Goal: Task Accomplishment & Management: Use online tool/utility

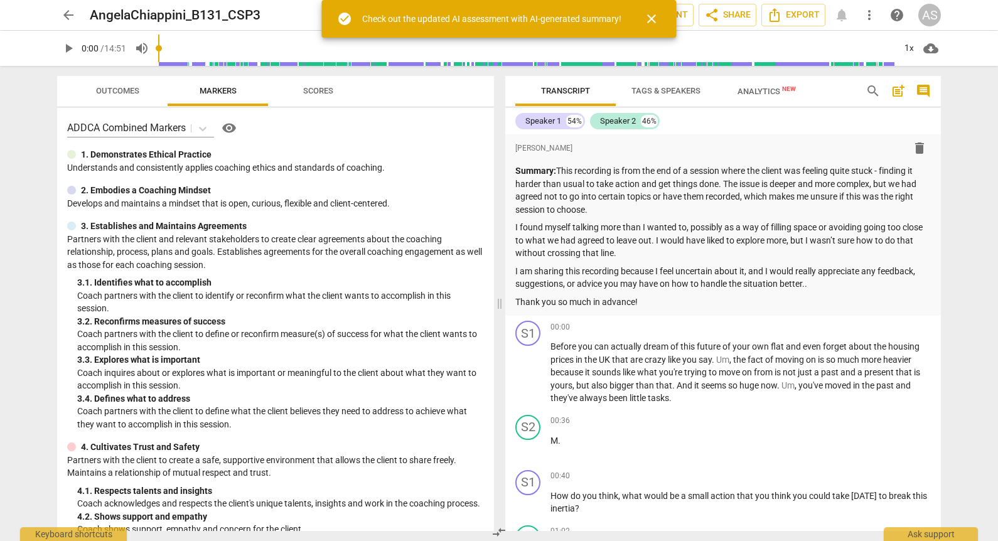
click at [68, 13] on span "arrow_back" at bounding box center [68, 15] width 15 height 15
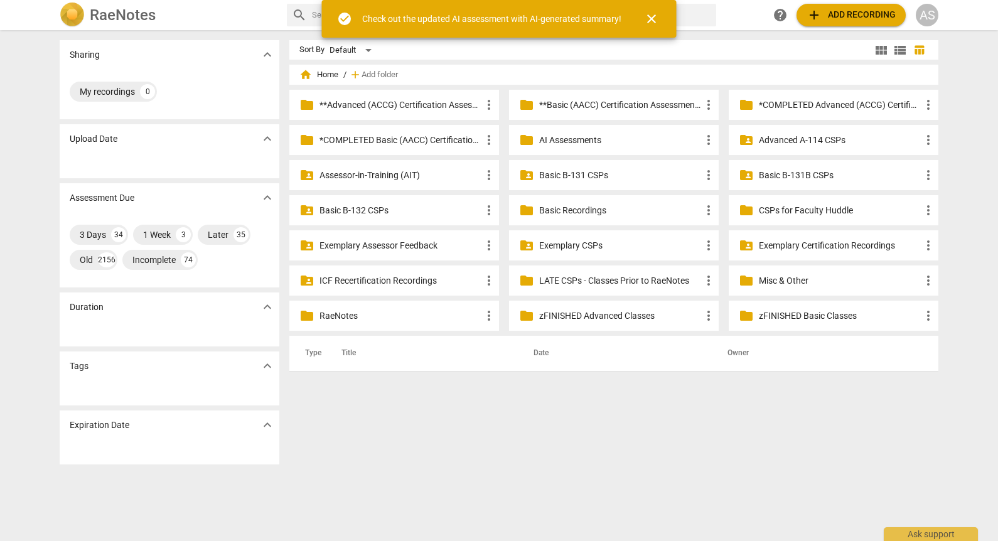
click at [673, 172] on p "Basic B-131 CSPs" at bounding box center [620, 175] width 162 height 13
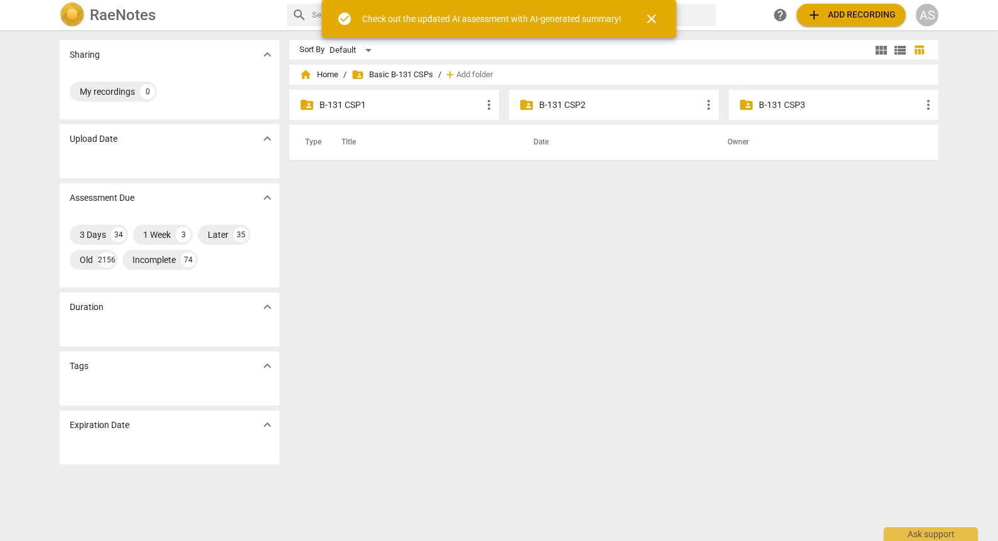
click at [799, 107] on p "B-131 CSP3" at bounding box center [840, 105] width 162 height 13
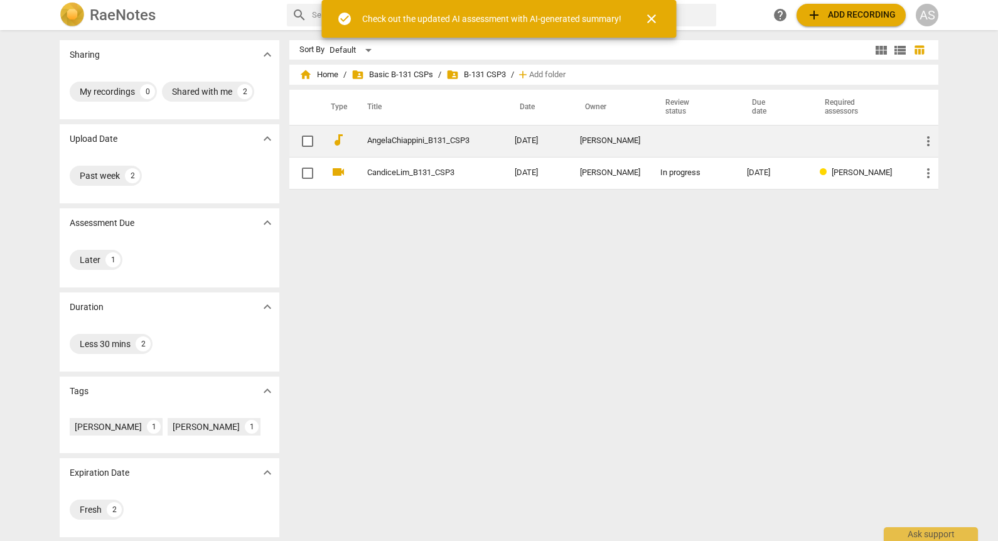
click at [583, 146] on div "[PERSON_NAME]" at bounding box center [610, 140] width 60 height 9
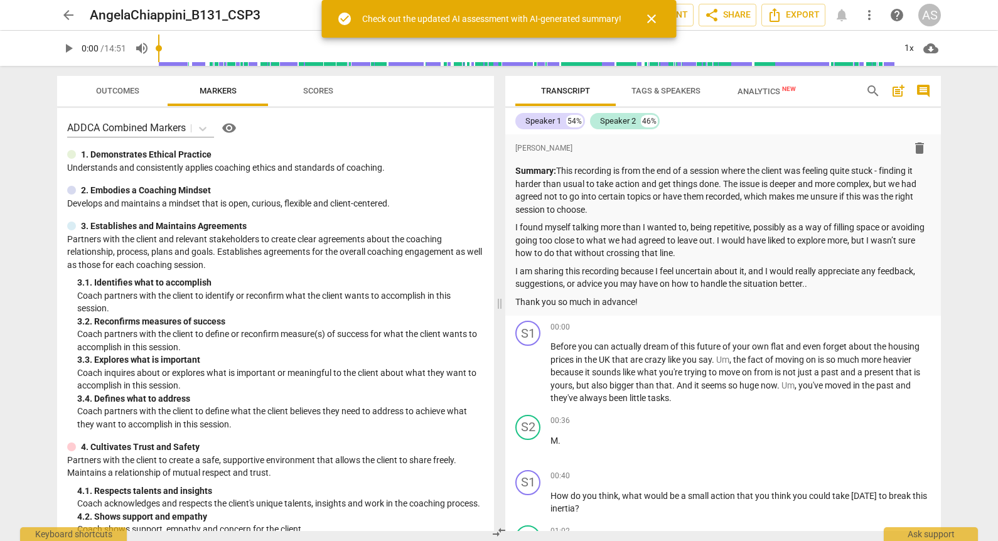
click at [655, 13] on span "close" at bounding box center [651, 18] width 15 height 15
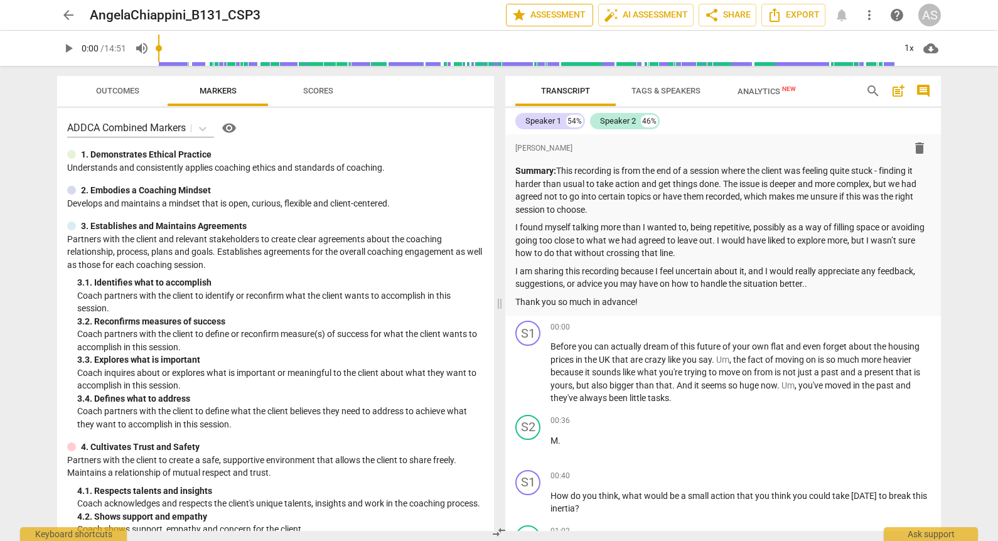
click at [572, 13] on span "star Assessment" at bounding box center [550, 15] width 76 height 15
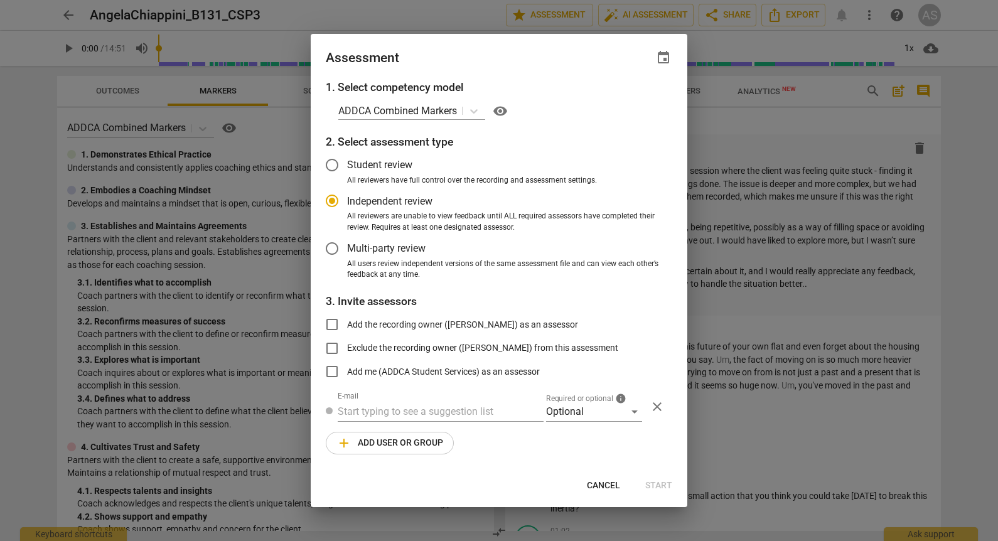
radio input "false"
click at [661, 58] on span "event" at bounding box center [663, 57] width 15 height 15
click at [626, 95] on input "date" at bounding box center [588, 101] width 88 height 18
type input "[DATE]"
click at [514, 78] on div at bounding box center [499, 270] width 998 height 541
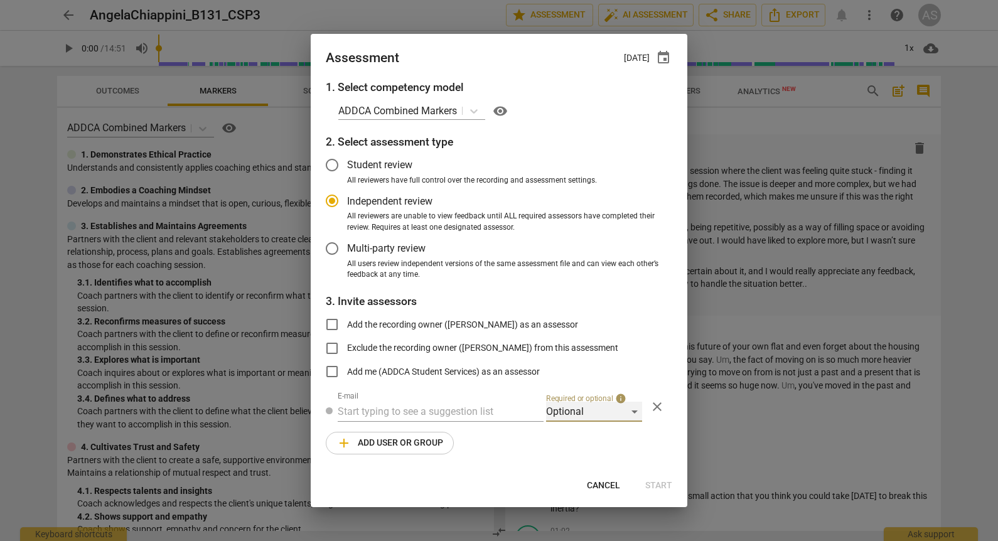
click at [594, 415] on div "Optional" at bounding box center [594, 412] width 96 height 20
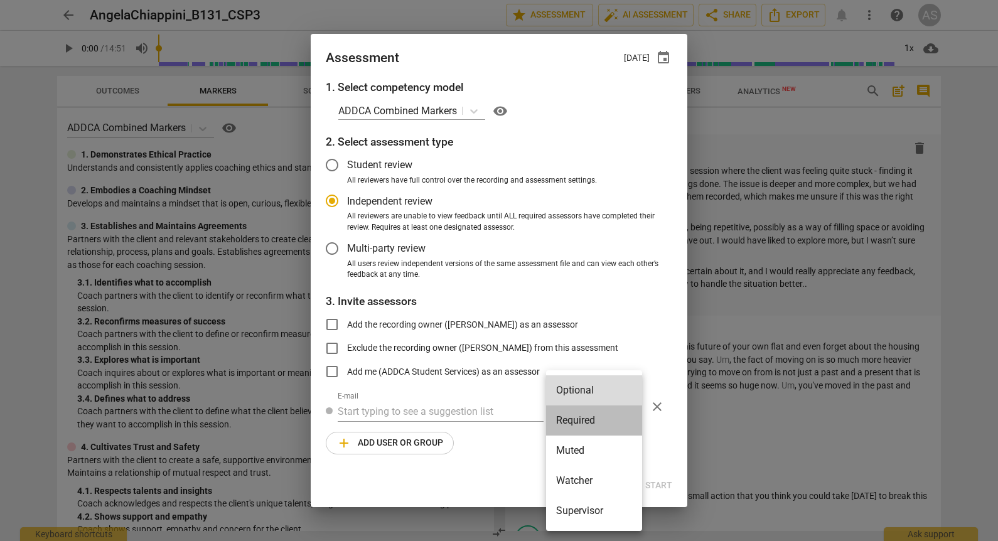
click at [594, 418] on li "Required" at bounding box center [594, 421] width 96 height 30
radio input "false"
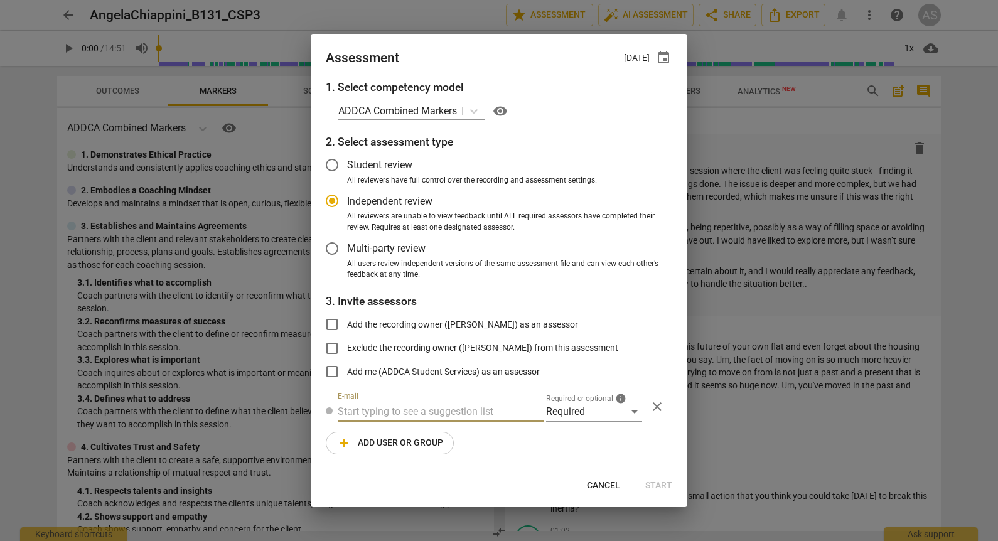
click at [412, 409] on input "text" at bounding box center [441, 412] width 206 height 20
type input "[PERSON_NAME]@"
click at [420, 433] on strong "[PERSON_NAME] <" at bounding box center [389, 437] width 83 height 12
radio input "false"
type input "[PERSON_NAME] <[PERSON_NAME][EMAIL_ADDRESS][DOMAIN_NAME]>"
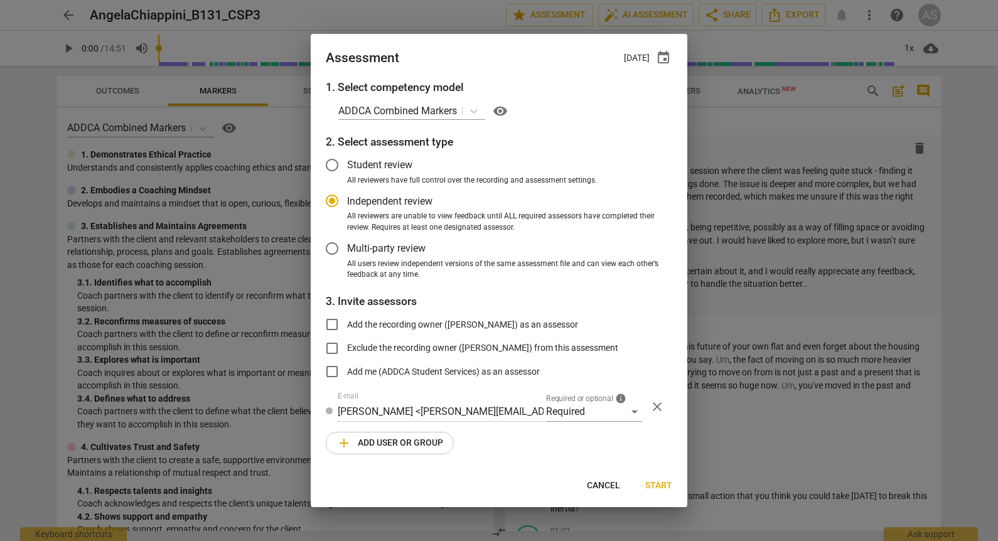
click at [413, 438] on span "add Add user or group" at bounding box center [390, 443] width 107 height 15
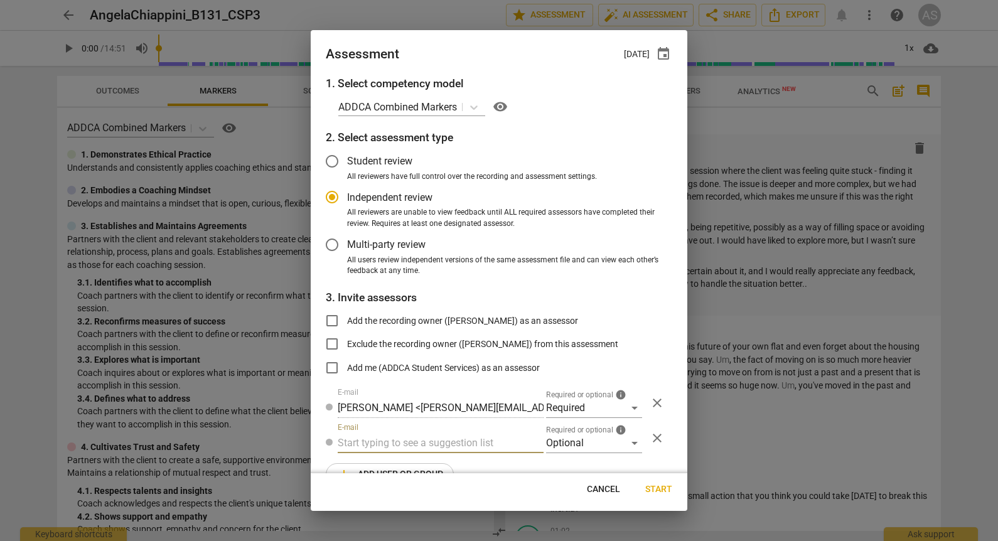
click at [578, 455] on div "1. Select competency model ADDCA Combined Markers visibility 2. Select assessme…" at bounding box center [499, 274] width 377 height 398
click at [588, 441] on div "Optional" at bounding box center [594, 443] width 96 height 20
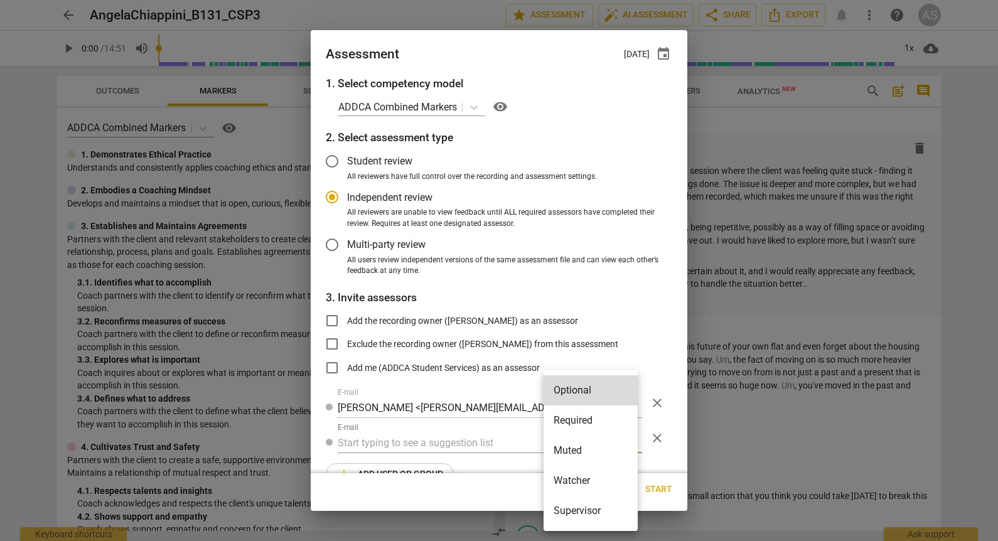
click at [583, 457] on li "Muted" at bounding box center [591, 451] width 94 height 30
radio input "false"
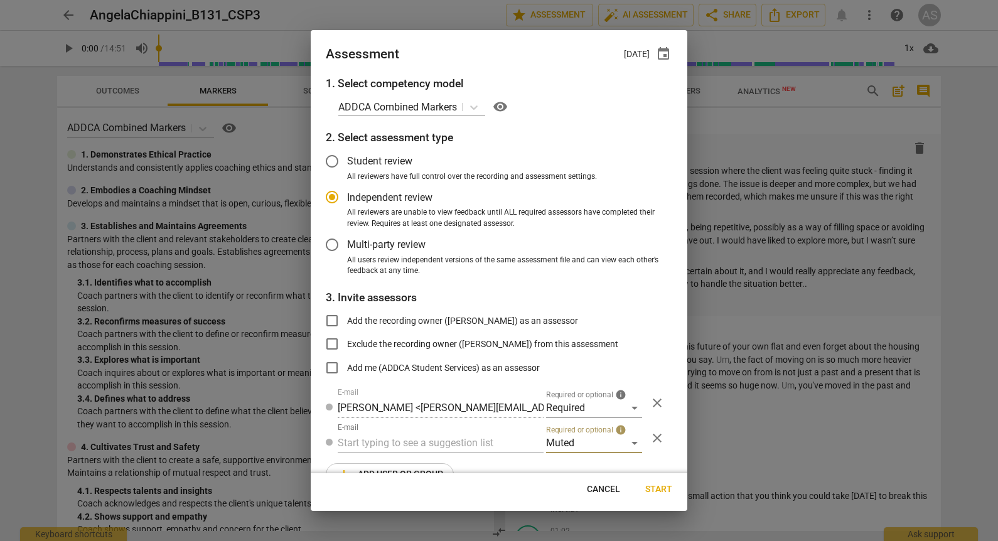
click at [443, 441] on input "text" at bounding box center [441, 443] width 206 height 20
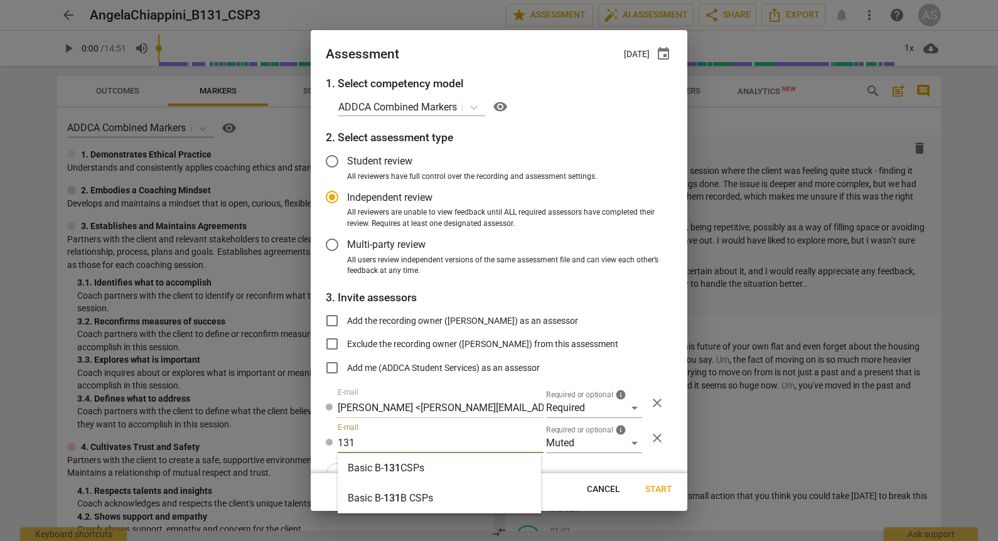
type input "131"
click at [422, 460] on div "Basic B- 131 CSPs" at bounding box center [439, 468] width 203 height 30
radio input "false"
type input "Basic B-131 CSPs"
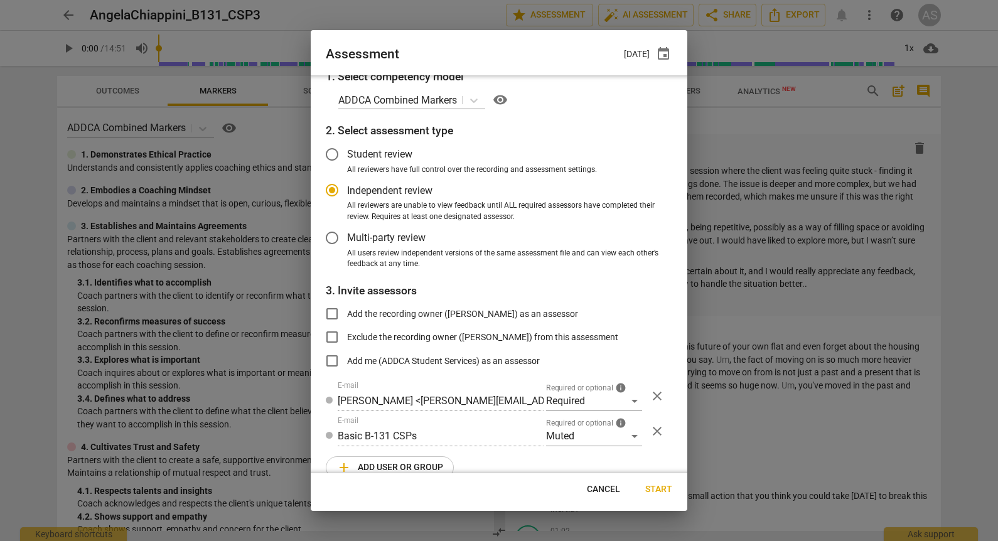
scroll to position [28, 0]
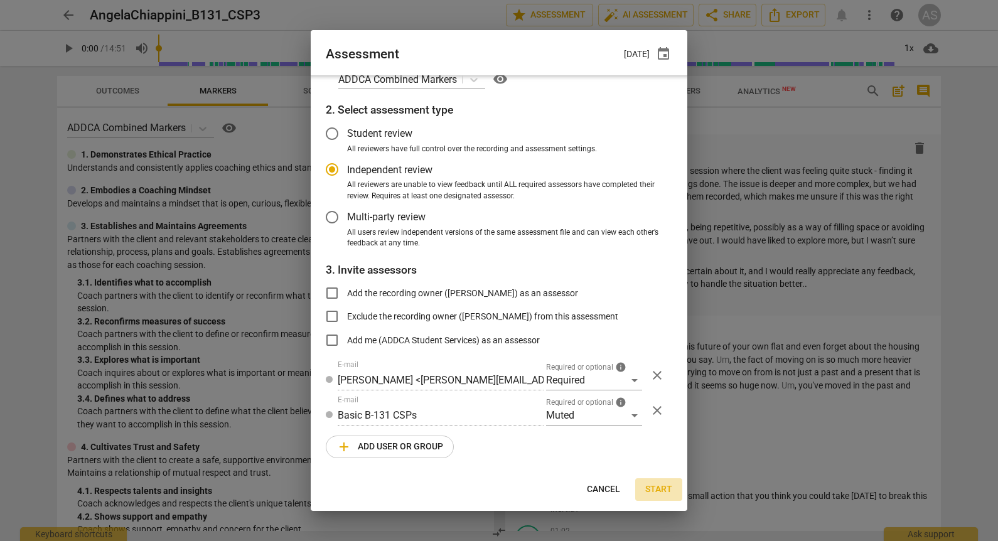
click at [654, 487] on span "Start" at bounding box center [659, 490] width 27 height 13
radio input "false"
type input "[PERSON_NAME] <[EMAIL_ADDRESS][DOMAIN_NAME]>"
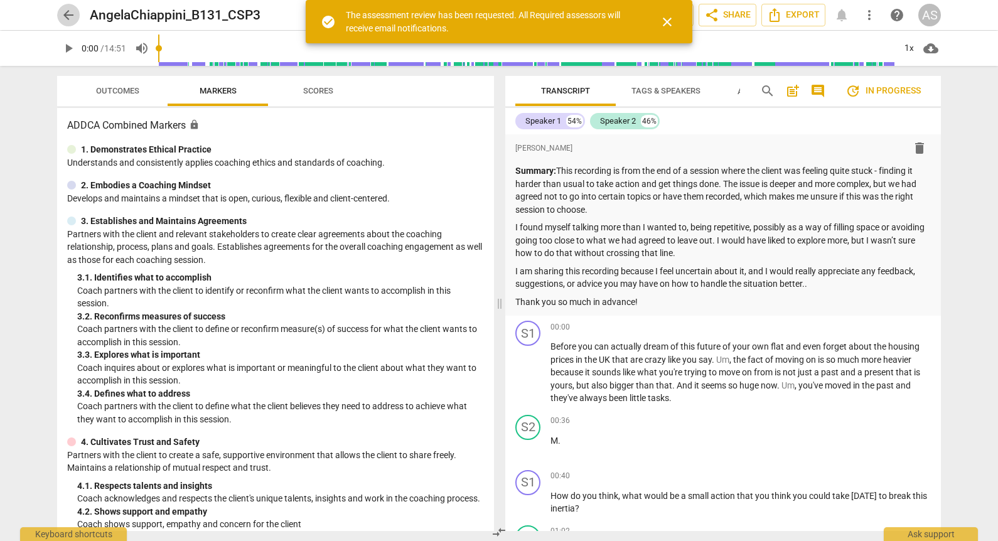
click at [65, 19] on span "arrow_back" at bounding box center [68, 15] width 15 height 15
